Goal: Information Seeking & Learning: Learn about a topic

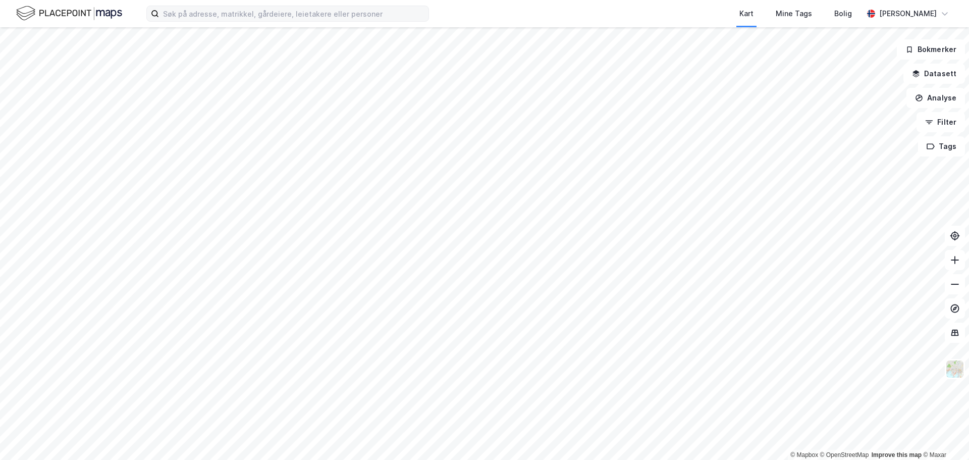
click at [184, 22] on div "Kart Mine Tags Bolig [PERSON_NAME]" at bounding box center [484, 13] width 969 height 27
click at [187, 13] on input at bounding box center [294, 13] width 270 height 15
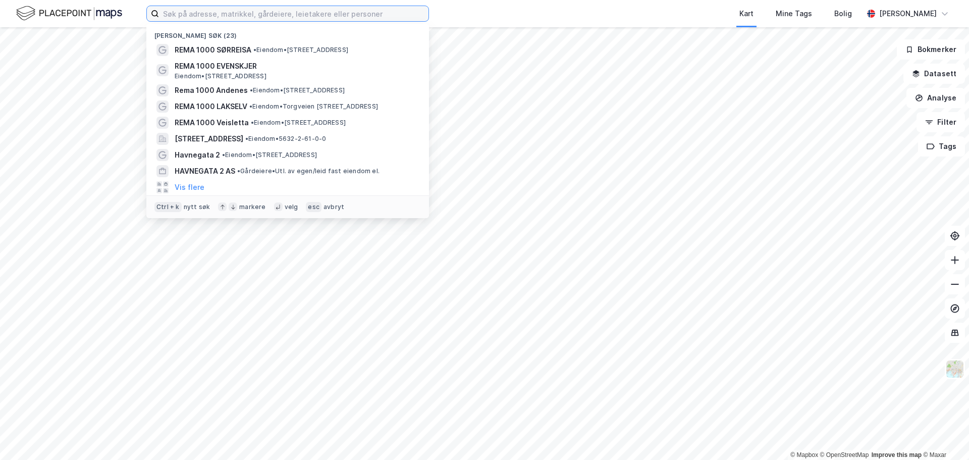
click at [199, 12] on input at bounding box center [294, 13] width 270 height 15
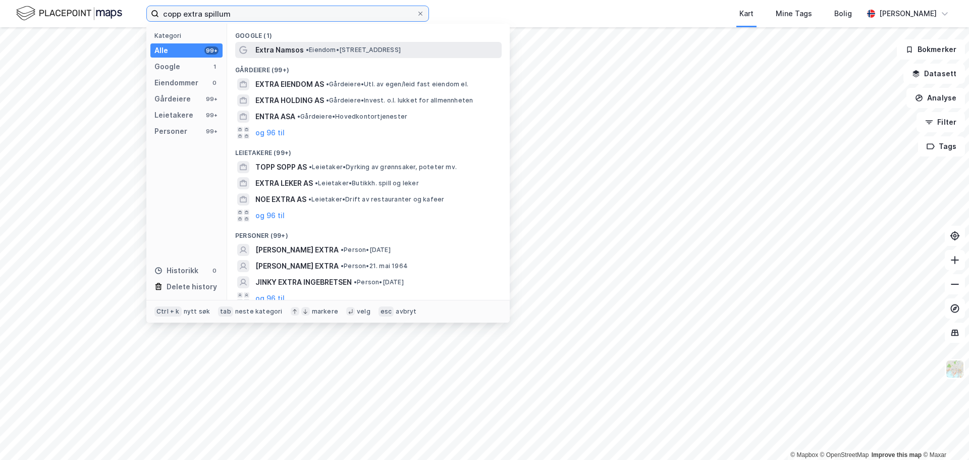
type input "copp extra spillum"
click at [323, 54] on span "• Eiendom • [STREET_ADDRESS]" at bounding box center [353, 50] width 95 height 8
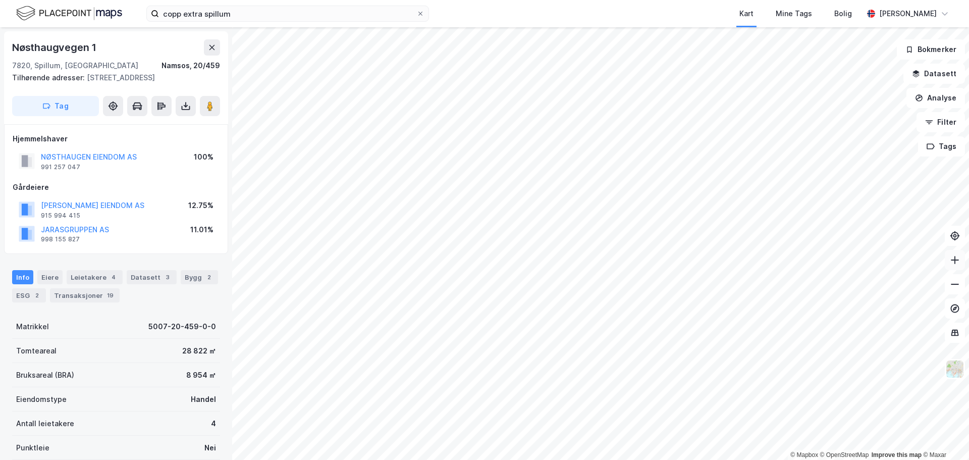
click at [958, 264] on icon at bounding box center [955, 260] width 10 height 10
click at [955, 291] on button at bounding box center [955, 284] width 20 height 20
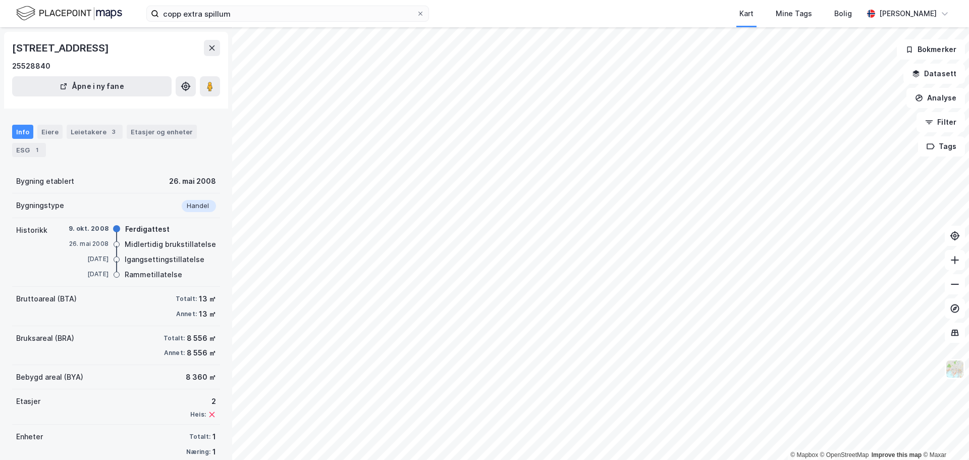
scroll to position [48, 0]
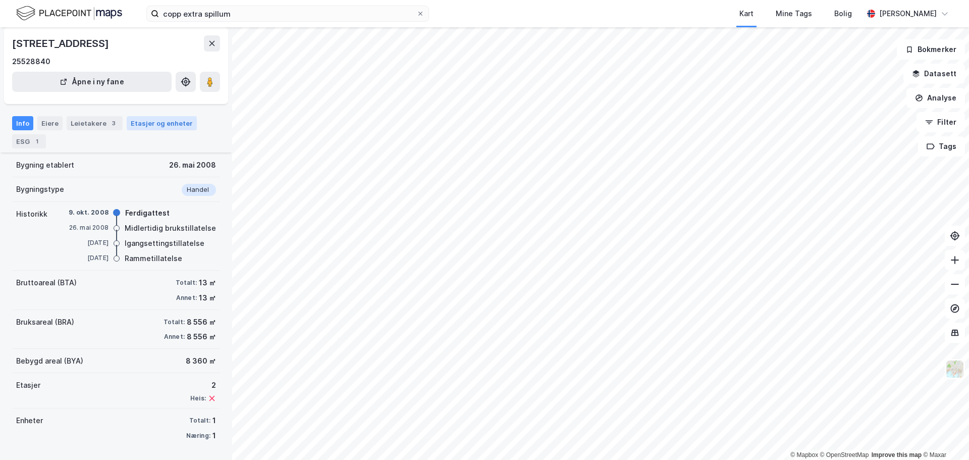
click at [141, 126] on div "Etasjer og enheter" at bounding box center [162, 123] width 62 height 9
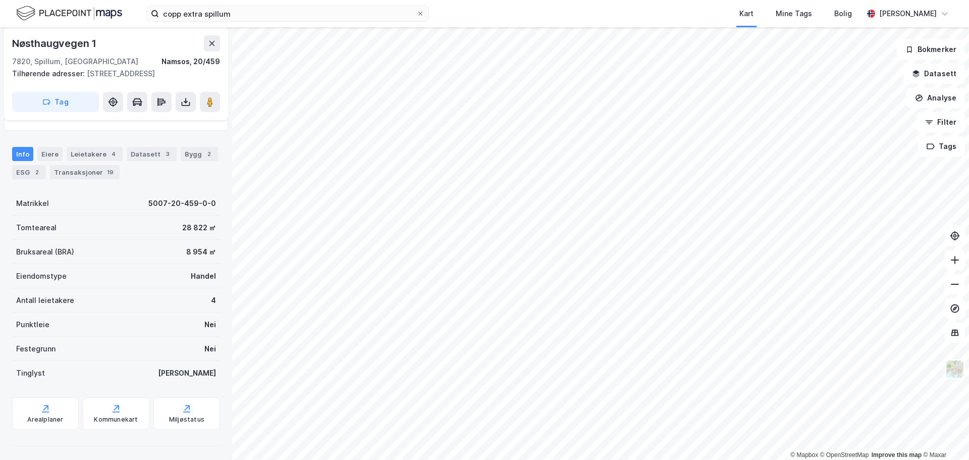
scroll to position [126, 0]
